Goal: Task Accomplishment & Management: Complete application form

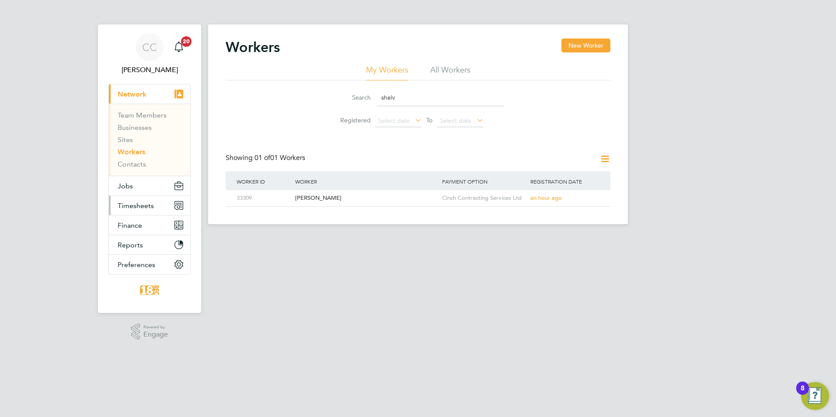
click at [112, 206] on button "Timesheets" at bounding box center [149, 205] width 81 height 19
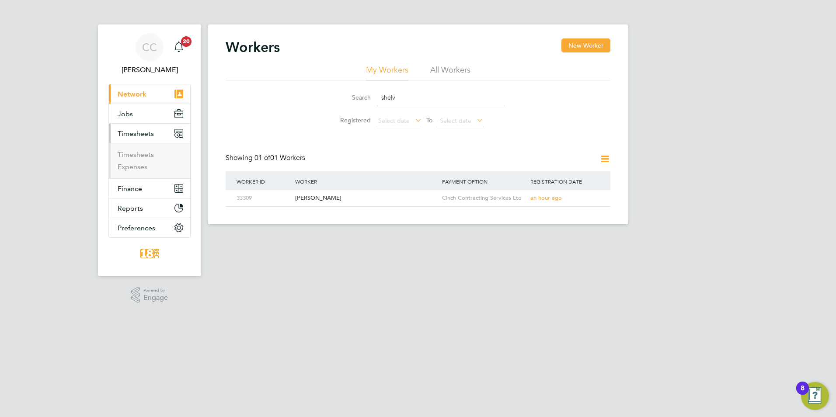
click at [138, 159] on li "Timesheets" at bounding box center [151, 156] width 66 height 12
click at [141, 155] on link "Timesheets" at bounding box center [136, 154] width 36 height 8
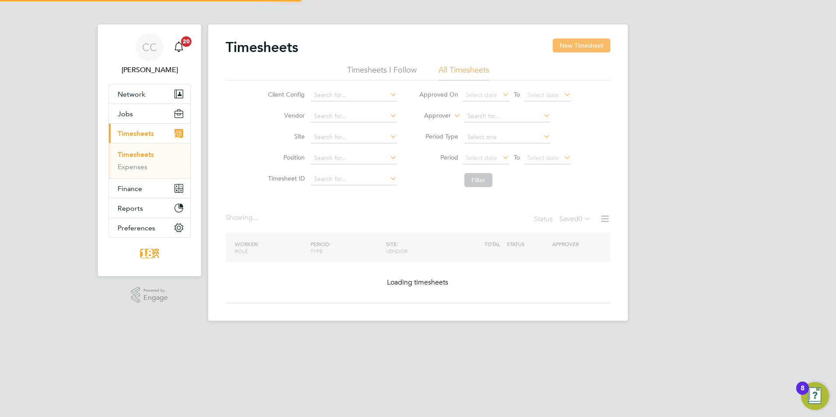
click at [578, 43] on button "New Timesheet" at bounding box center [582, 45] width 58 height 14
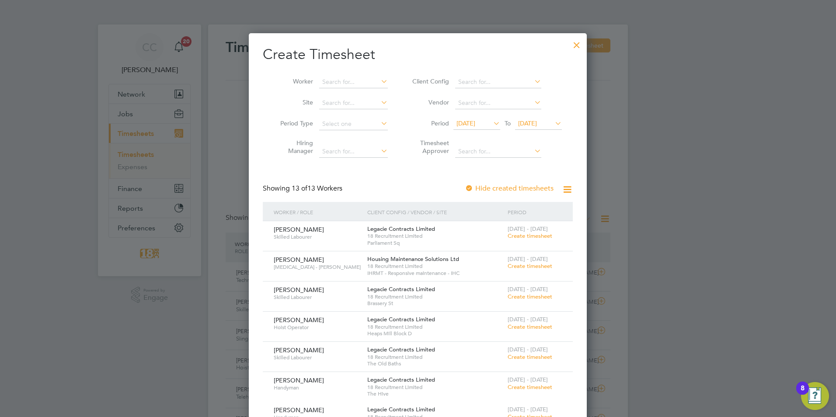
click at [492, 128] on icon at bounding box center [492, 123] width 0 height 12
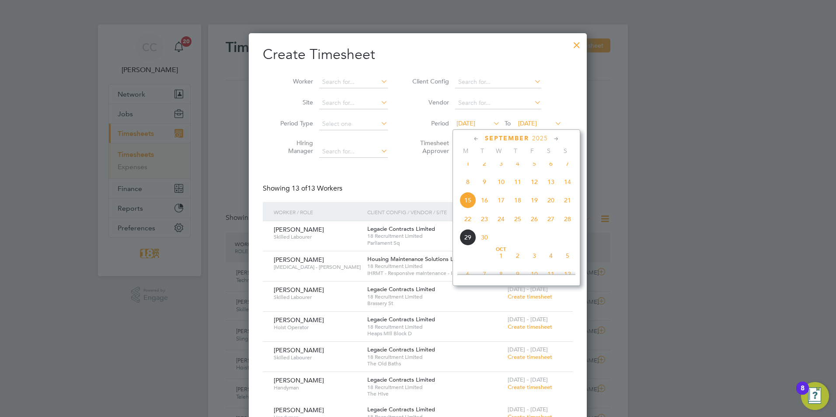
click at [470, 220] on span "22" at bounding box center [468, 219] width 17 height 17
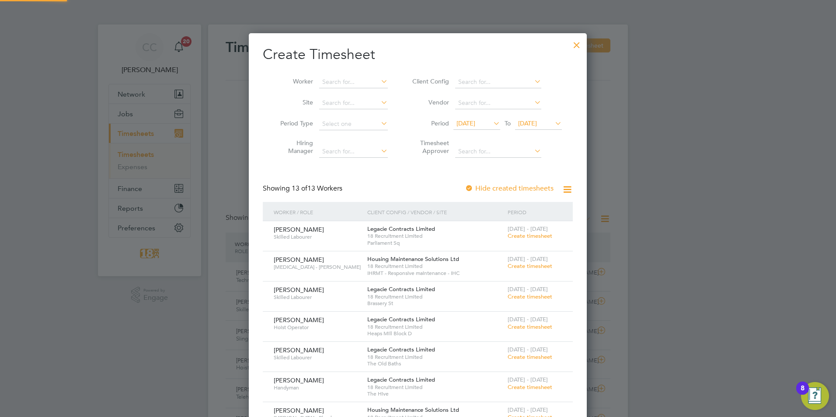
click at [536, 115] on li "Period [DATE] To [DATE]" at bounding box center [486, 124] width 174 height 21
click at [545, 132] on li "Period [DATE] To [DATE]" at bounding box center [486, 124] width 174 height 21
click at [537, 126] on span "[DATE]" at bounding box center [527, 123] width 19 height 8
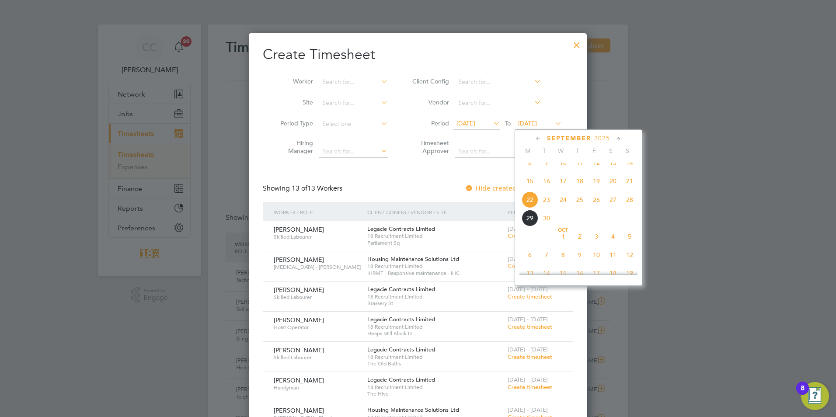
click at [635, 208] on span "28" at bounding box center [629, 200] width 17 height 17
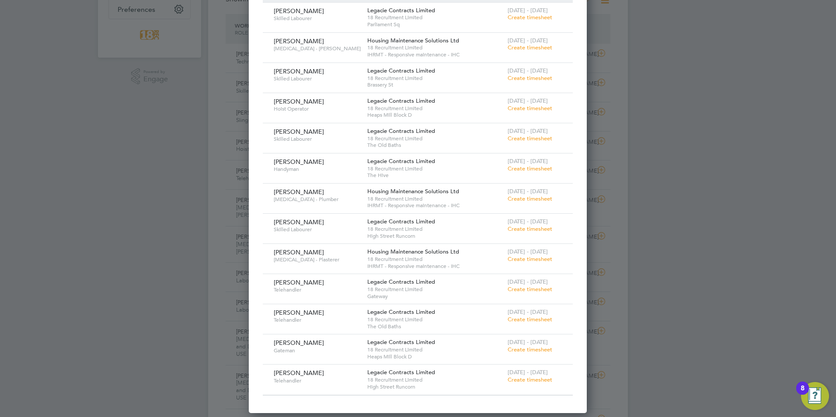
click at [532, 383] on span "Create timesheet" at bounding box center [530, 379] width 45 height 7
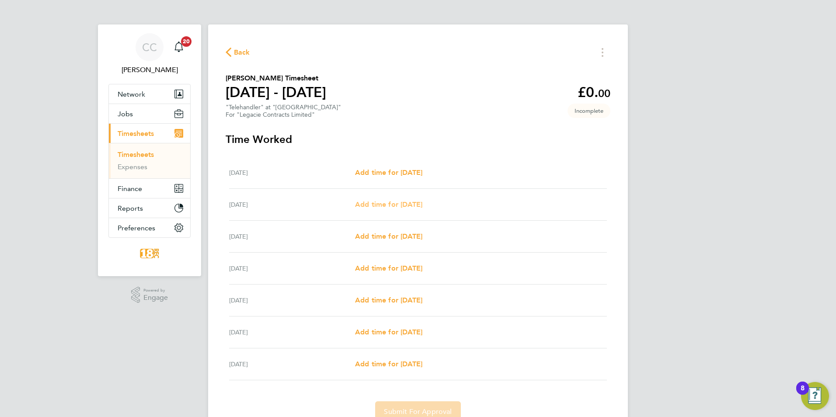
click at [381, 206] on span "Add time for [DATE]" at bounding box center [388, 204] width 67 height 8
select select "30"
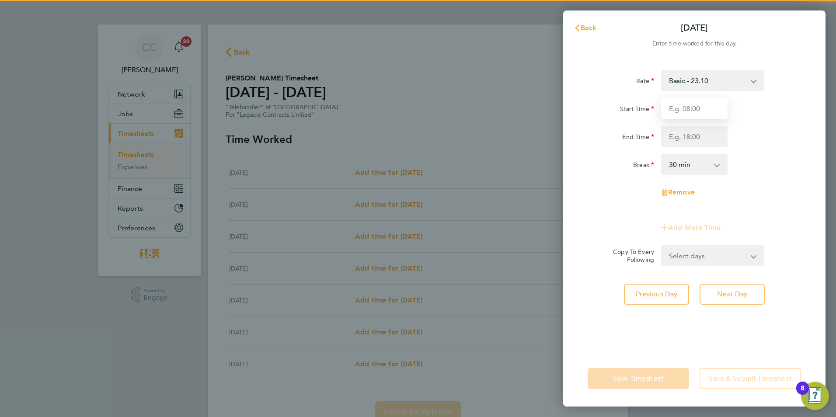
click at [705, 108] on input "Start Time" at bounding box center [694, 108] width 66 height 21
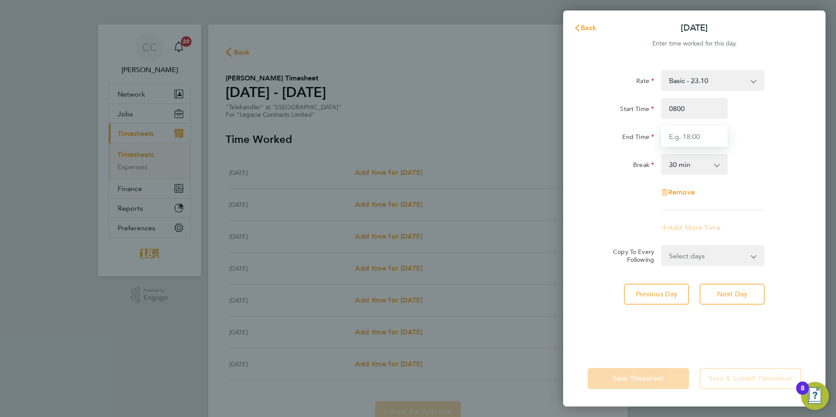
type input "08:00"
type input "17:00"
click at [750, 178] on div "Rate Basic - 23.10 Start Time 08:00 End Time 17:00 Break 0 min 15 min 30 min 45…" at bounding box center [694, 140] width 213 height 140
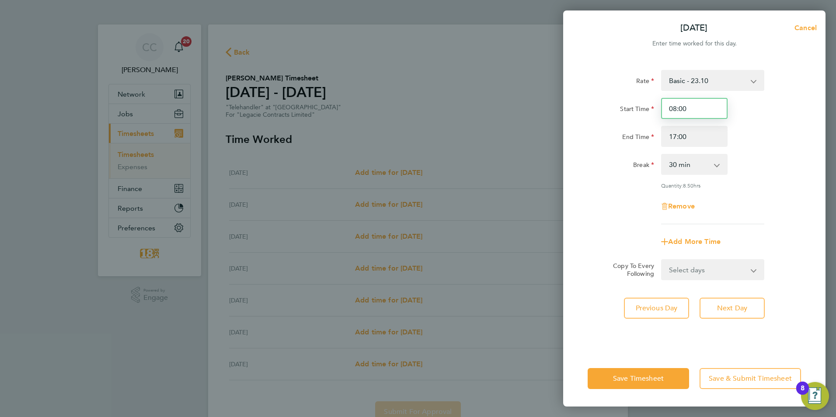
drag, startPoint x: 706, startPoint y: 109, endPoint x: 390, endPoint y: 64, distance: 319.5
click at [504, 79] on div "[DATE] Cancel Enter time worked for this day. Rate Basic - 23.10 Start Time 08:…" at bounding box center [418, 208] width 836 height 417
type input "07:30"
click at [674, 137] on input "17:00" at bounding box center [694, 136] width 66 height 21
click at [681, 233] on div "Add More Time" at bounding box center [694, 241] width 73 height 21
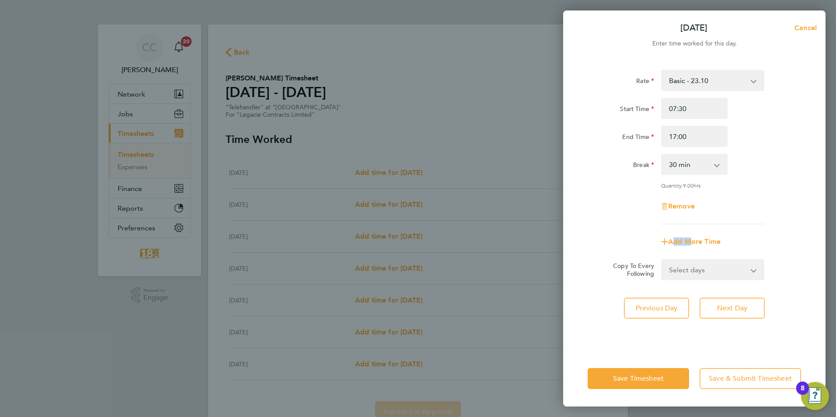
click at [681, 233] on div "Add More Time" at bounding box center [694, 241] width 73 height 21
drag, startPoint x: 681, startPoint y: 233, endPoint x: 695, endPoint y: 136, distance: 97.7
click at [695, 136] on input "17:00" at bounding box center [694, 136] width 66 height 21
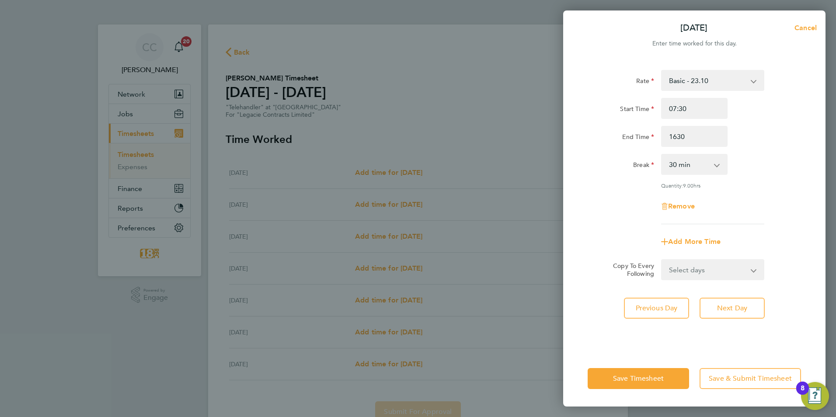
type input "16:30"
click at [744, 202] on div "Remove" at bounding box center [694, 206] width 220 height 21
click at [618, 377] on span "Save Timesheet" at bounding box center [638, 378] width 51 height 9
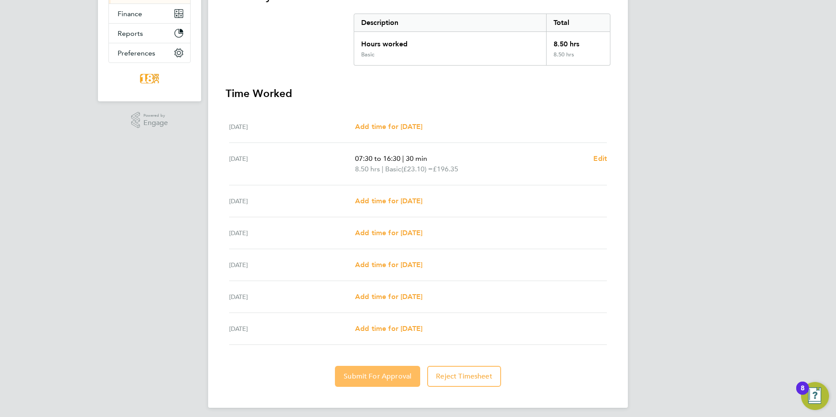
click at [365, 383] on button "Submit For Approval" at bounding box center [377, 376] width 85 height 21
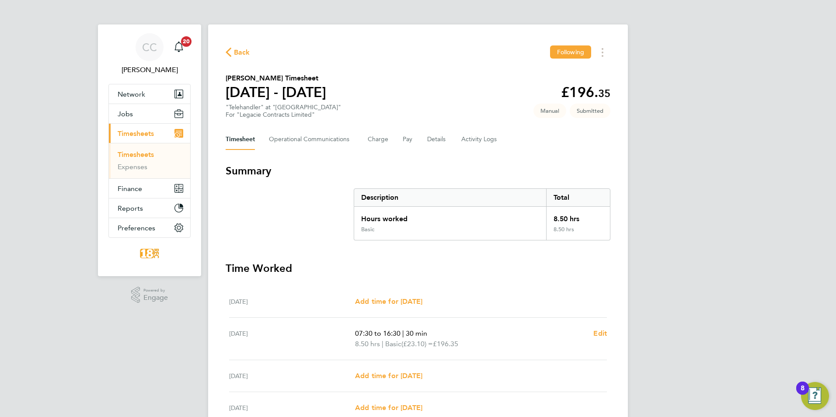
click at [243, 54] on span "Back" at bounding box center [242, 52] width 16 height 10
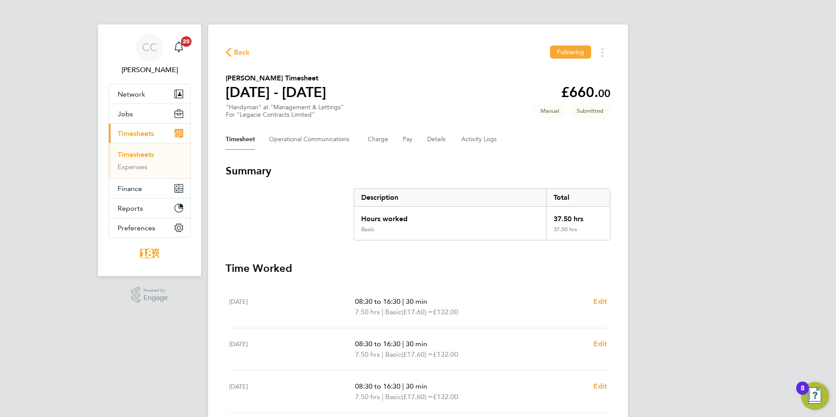
click at [239, 49] on span "Back" at bounding box center [242, 52] width 16 height 10
